Goal: Find specific page/section: Find specific page/section

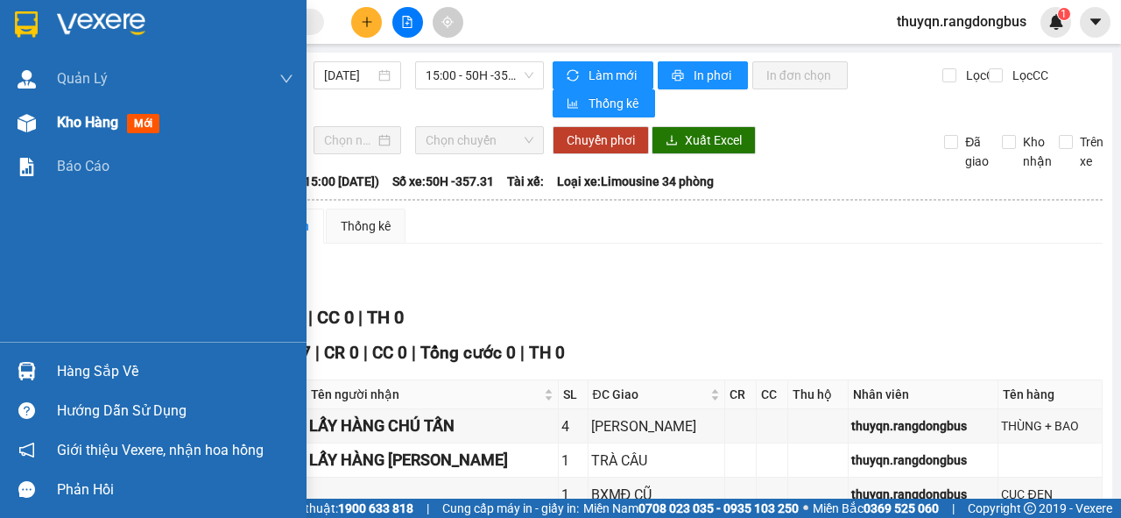
click at [73, 116] on span "Kho hàng" at bounding box center [87, 122] width 61 height 17
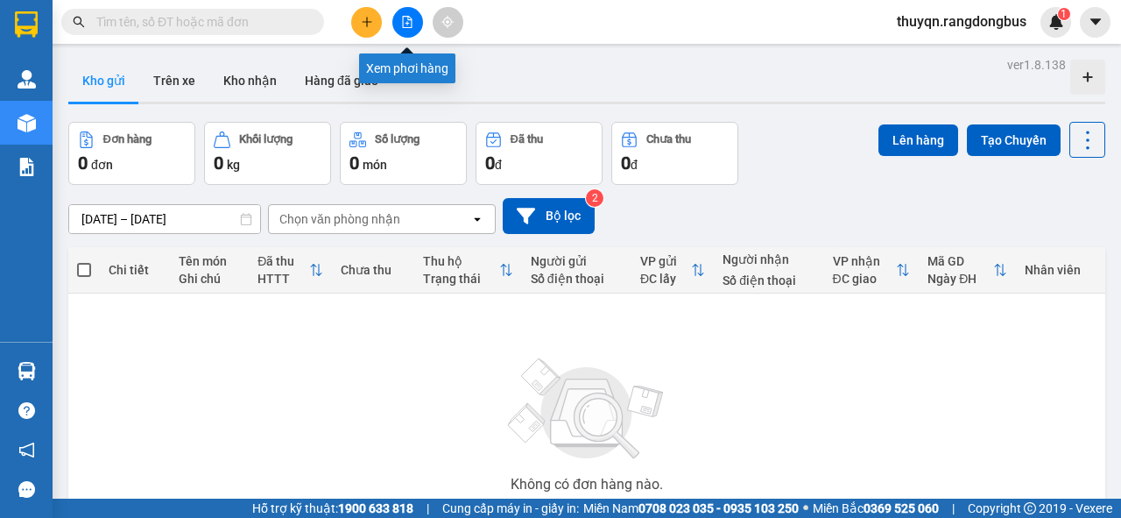
click at [404, 22] on icon "file-add" at bounding box center [407, 22] width 12 height 12
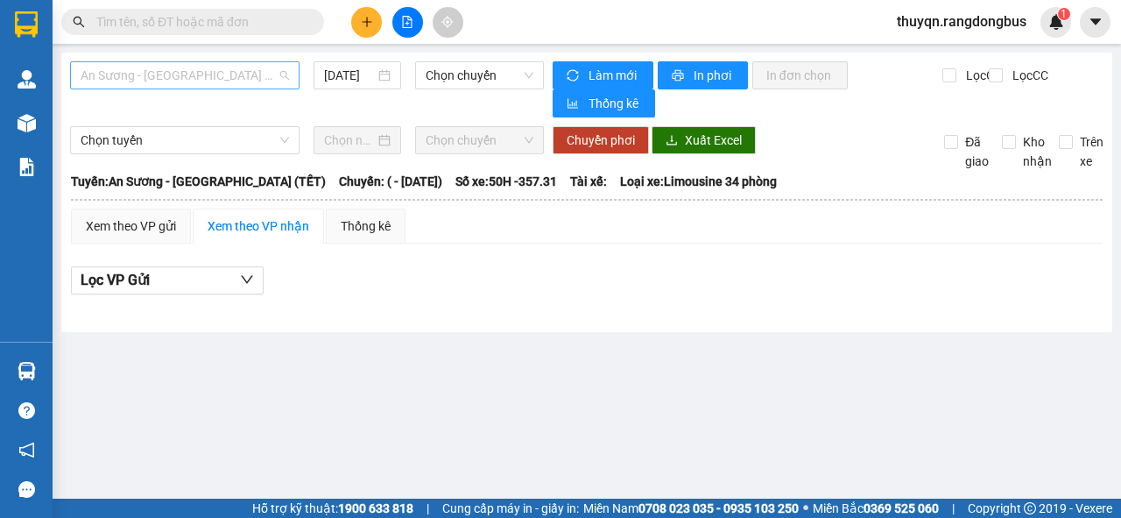
click at [230, 75] on span "An Sương - [GEOGRAPHIC_DATA] (TẾT)" at bounding box center [185, 75] width 208 height 26
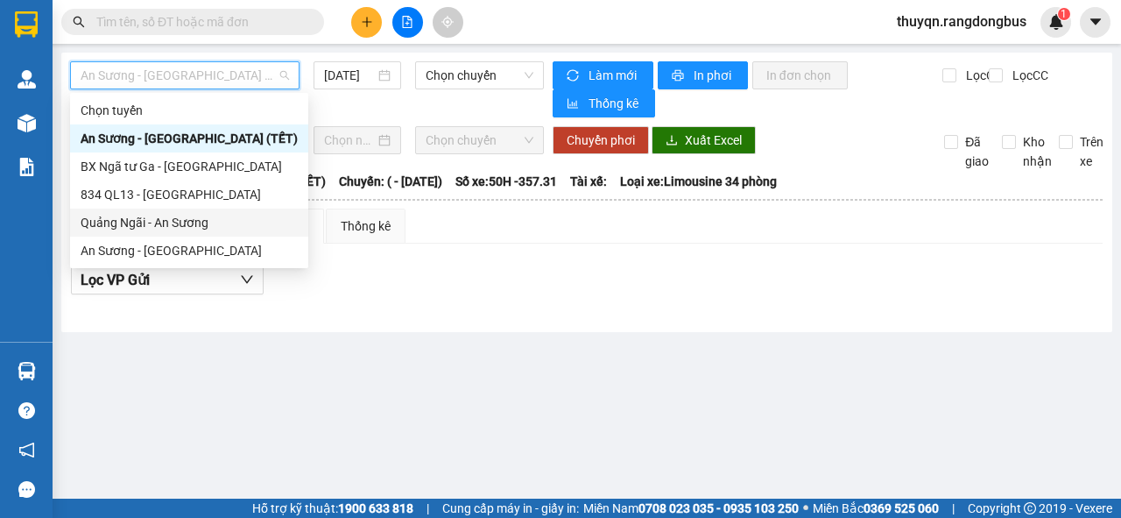
click at [132, 223] on div "Quảng Ngãi - An Sương" at bounding box center [189, 222] width 217 height 19
type input "[DATE]"
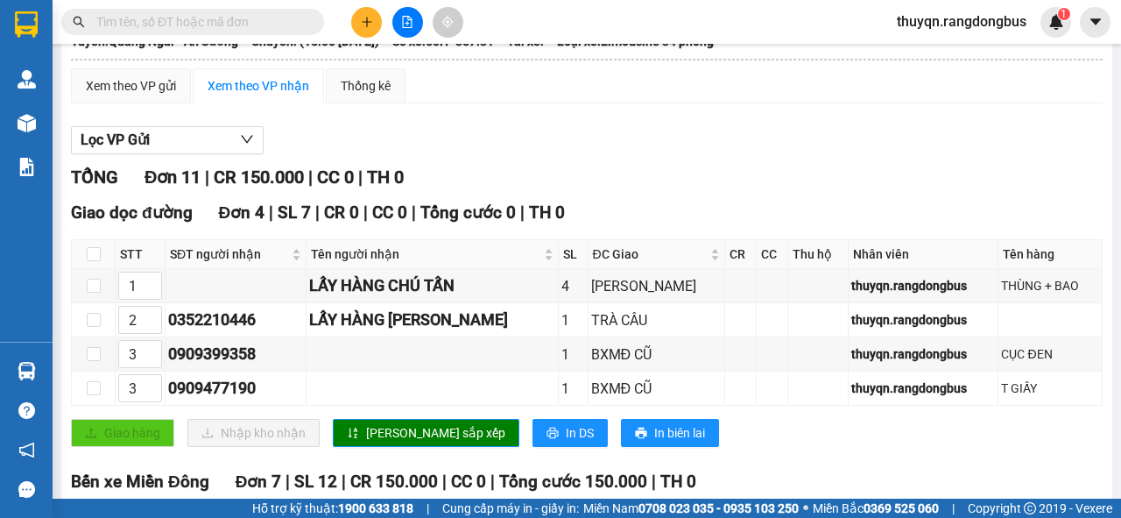
scroll to position [210, 0]
